Goal: Communication & Community: Answer question/provide support

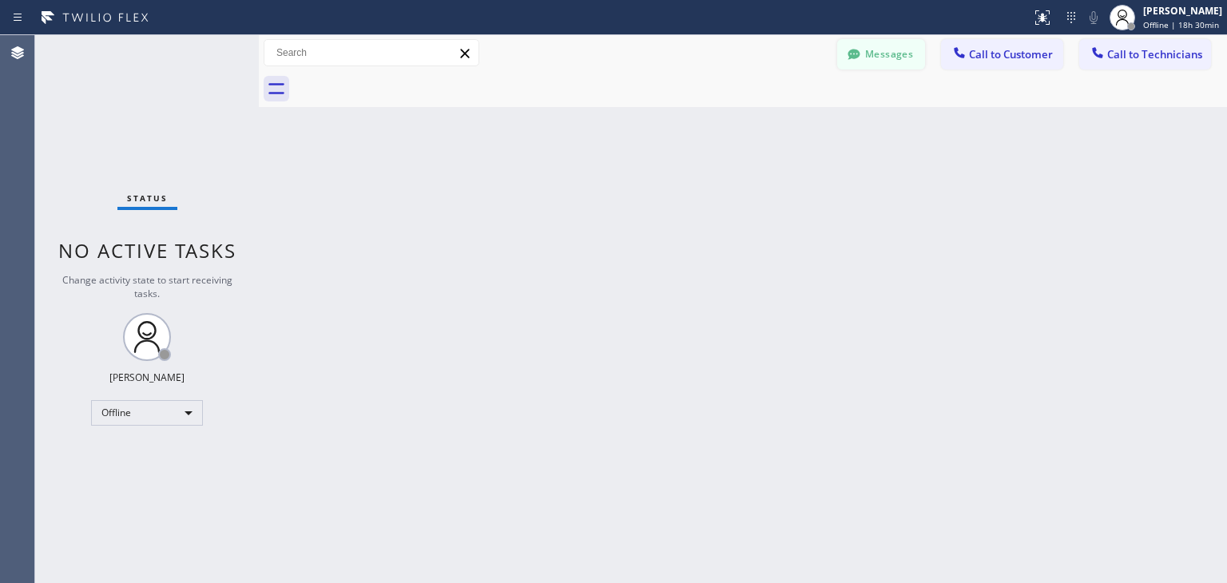
click at [878, 52] on button "Messages" at bounding box center [881, 54] width 88 height 30
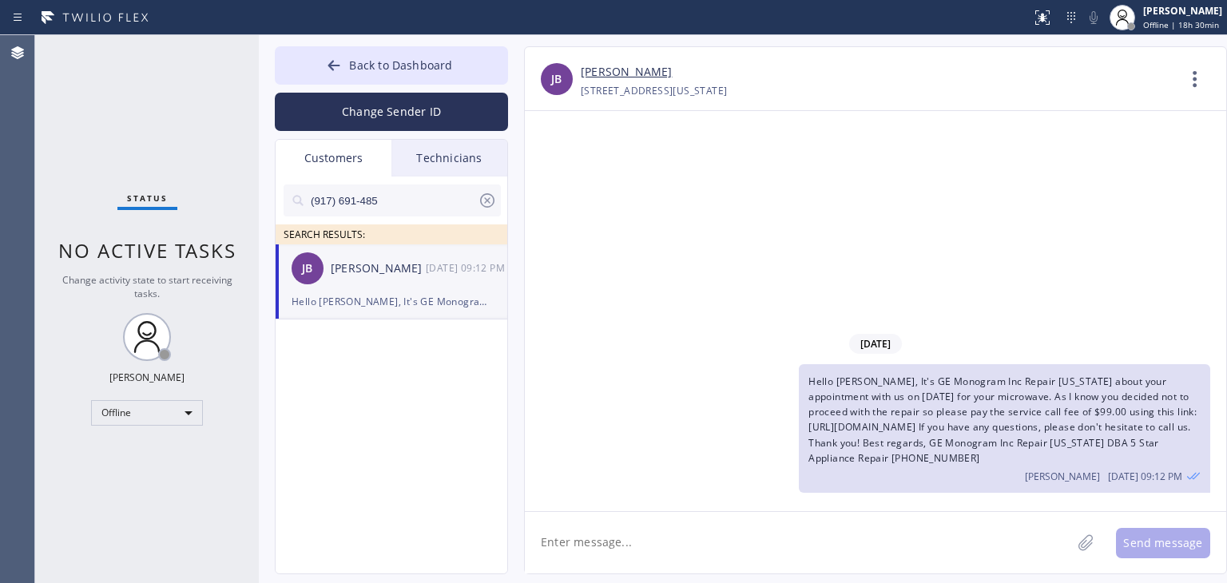
click at [488, 194] on icon at bounding box center [487, 200] width 14 height 14
click at [443, 197] on input "text" at bounding box center [405, 200] width 192 height 32
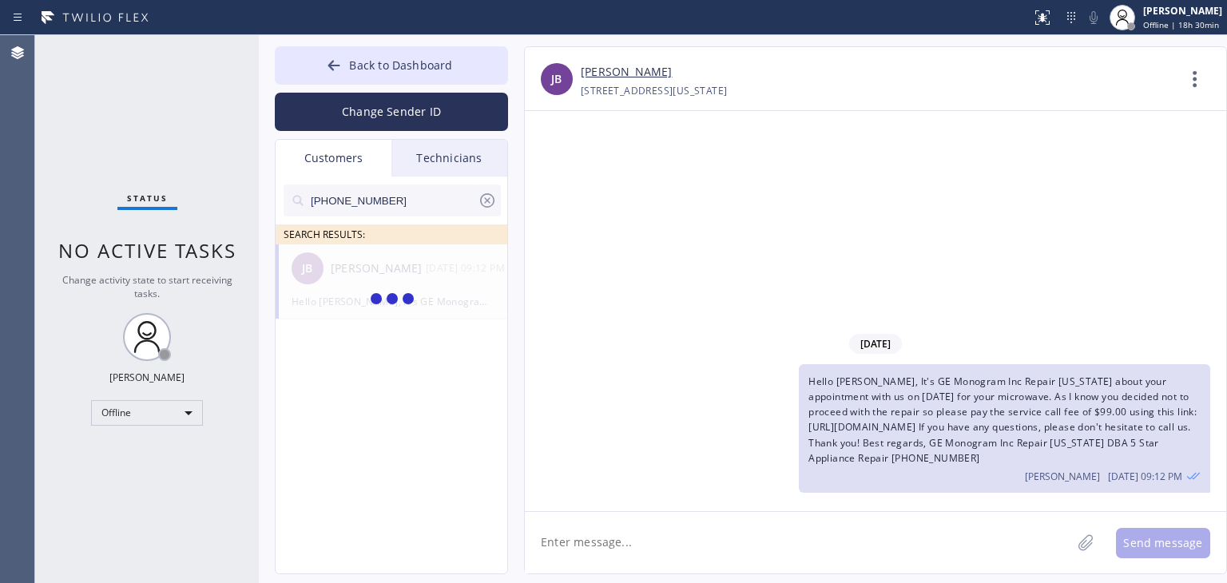
click at [443, 197] on input "[PHONE_NUMBER]" at bounding box center [393, 200] width 168 height 32
click at [443, 197] on input "(847) 287-507" at bounding box center [393, 200] width 168 height 32
type input "(847) 287-507"
click at [445, 283] on div "[PERSON_NAME] --:--" at bounding box center [391, 268] width 233 height 48
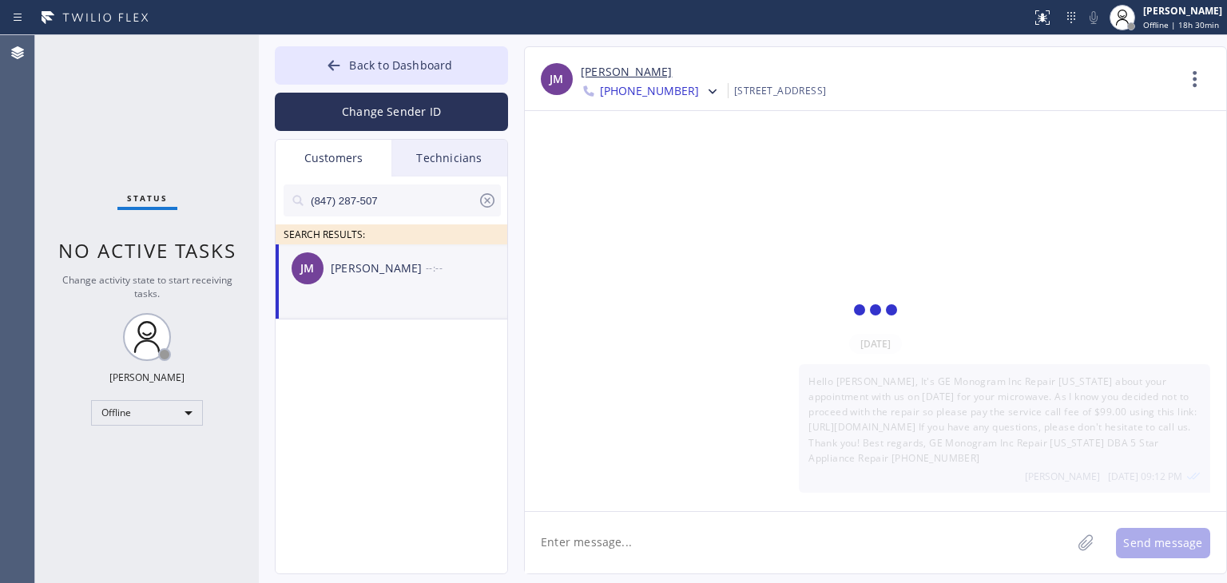
click at [445, 283] on div "[PERSON_NAME] --:--" at bounding box center [391, 268] width 233 height 48
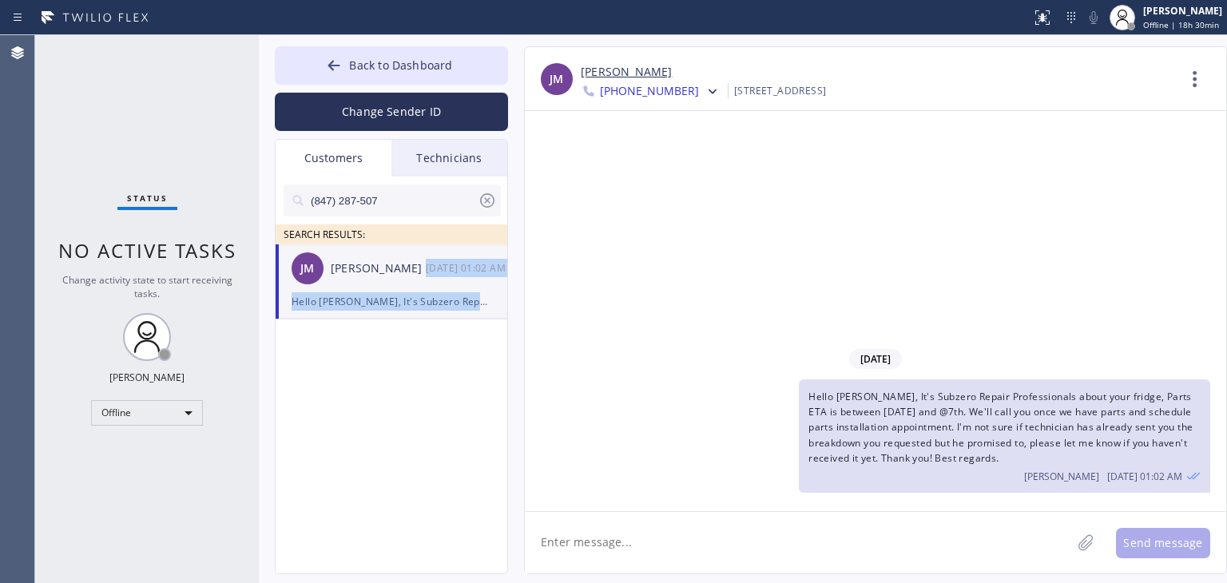
click at [445, 283] on div "[PERSON_NAME] [DATE] 01:02 AM" at bounding box center [391, 268] width 233 height 48
click at [699, 90] on div at bounding box center [710, 92] width 23 height 19
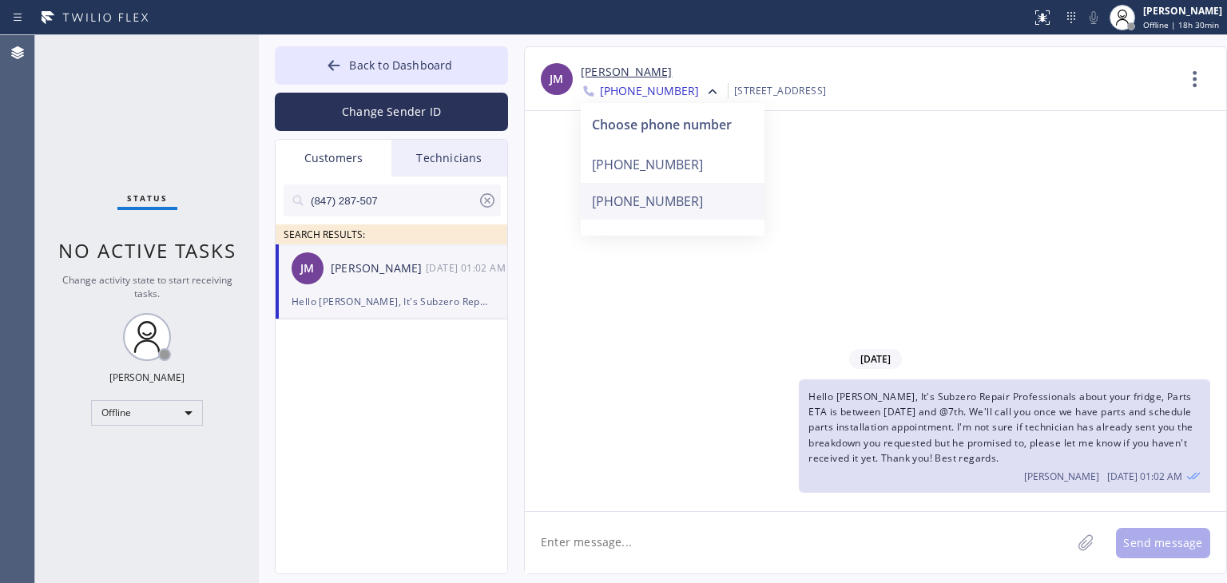
click at [676, 202] on div "[PHONE_NUMBER]" at bounding box center [673, 201] width 184 height 37
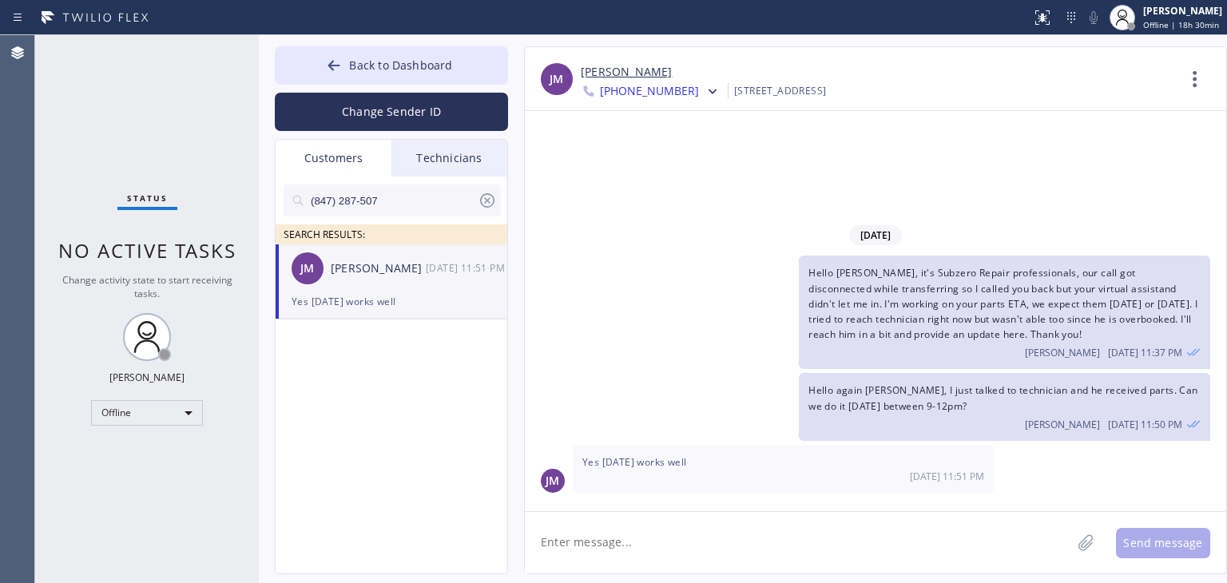
click at [812, 539] on textarea at bounding box center [798, 542] width 546 height 61
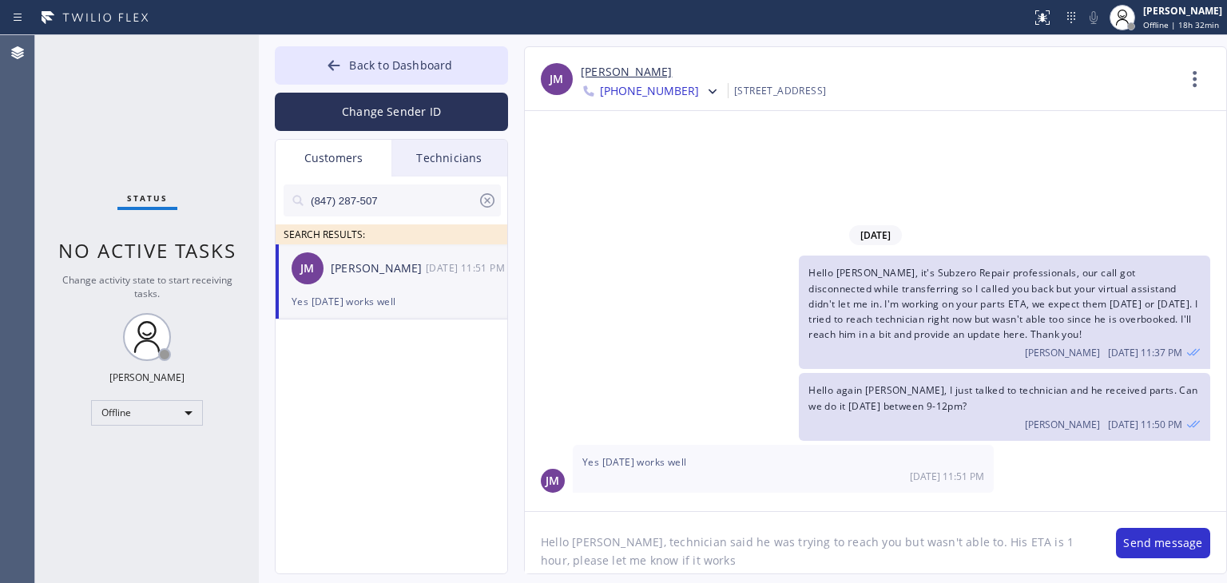
type textarea "Hello [PERSON_NAME], technician said he was trying to reach you but wasn't able…"
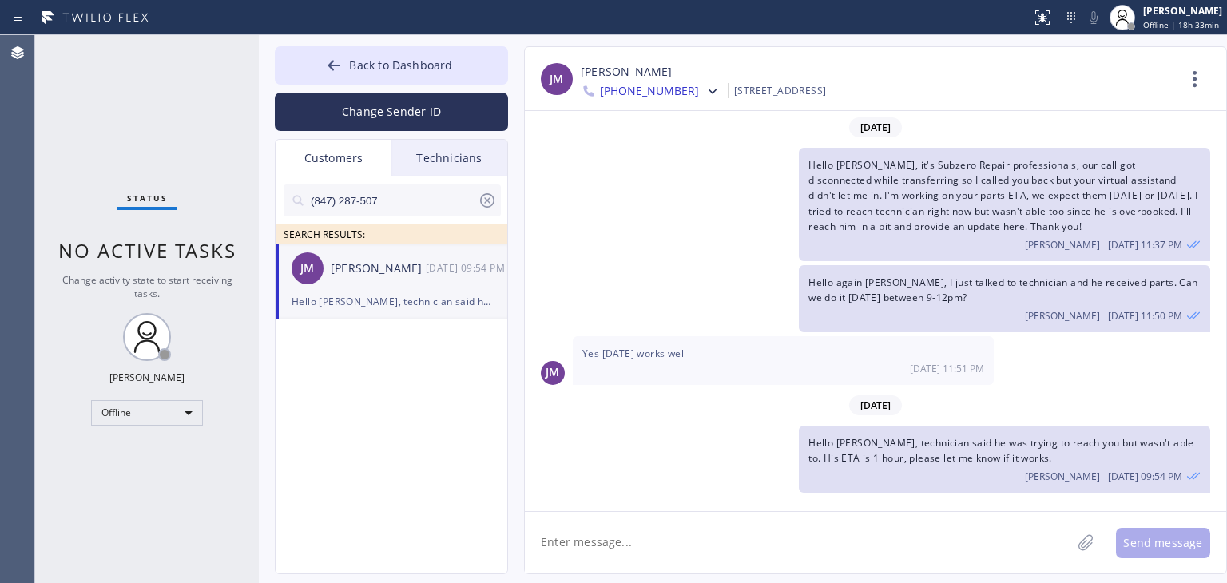
click at [803, 537] on textarea at bounding box center [798, 542] width 546 height 61
click at [818, 541] on textarea at bounding box center [798, 542] width 546 height 61
type textarea "O"
click at [416, 60] on span "Back to Dashboard" at bounding box center [400, 64] width 103 height 15
